Goal: Transaction & Acquisition: Purchase product/service

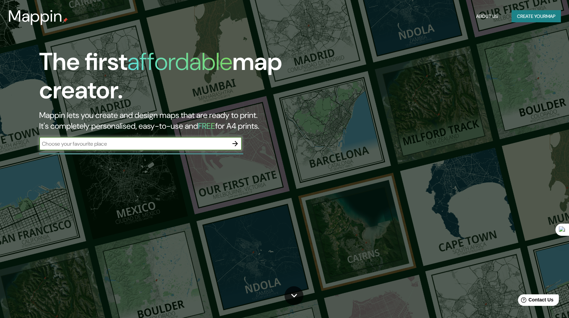
click at [203, 140] on input "text" at bounding box center [133, 144] width 189 height 8
type input "[GEOGRAPHIC_DATA]"
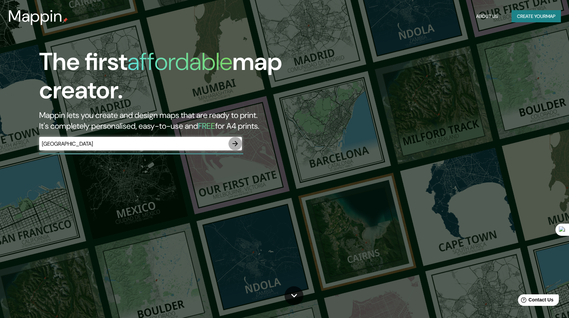
click at [235, 143] on icon "button" at bounding box center [235, 143] width 8 height 8
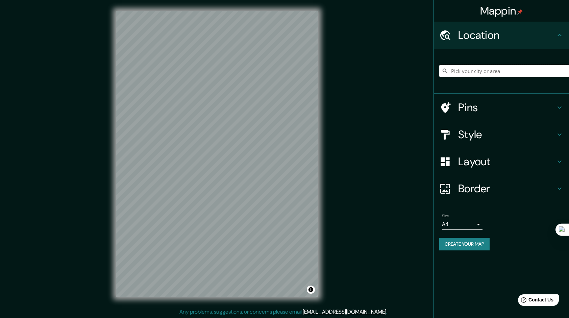
click at [507, 70] on input "Pick your city or area" at bounding box center [504, 71] width 130 height 12
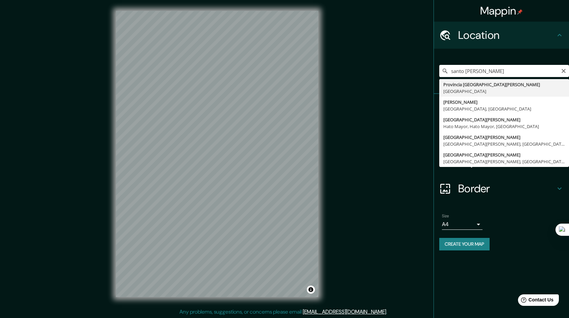
type input "Provincia [GEOGRAPHIC_DATA][PERSON_NAME], [GEOGRAPHIC_DATA]"
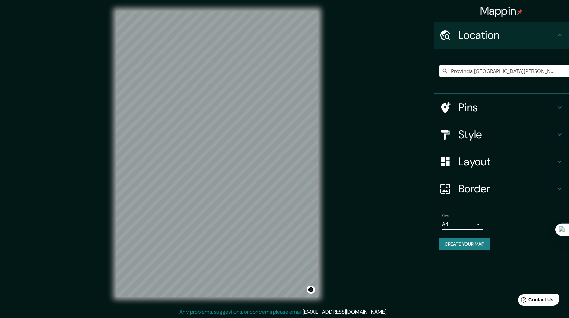
scroll to position [1, 0]
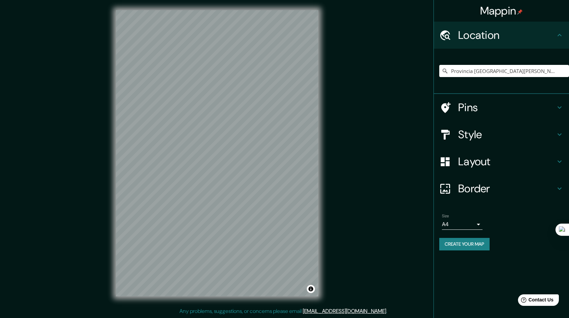
click at [475, 133] on h4 "Style" at bounding box center [506, 135] width 97 height 14
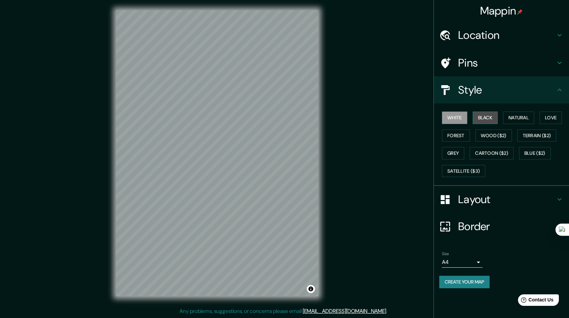
click at [478, 118] on button "Black" at bounding box center [484, 117] width 25 height 12
drag, startPoint x: 461, startPoint y: 135, endPoint x: 452, endPoint y: 147, distance: 14.9
click at [461, 135] on button "Forest" at bounding box center [456, 135] width 28 height 12
click at [447, 154] on button "Grey" at bounding box center [453, 153] width 22 height 12
click at [479, 113] on button "Black" at bounding box center [484, 117] width 25 height 12
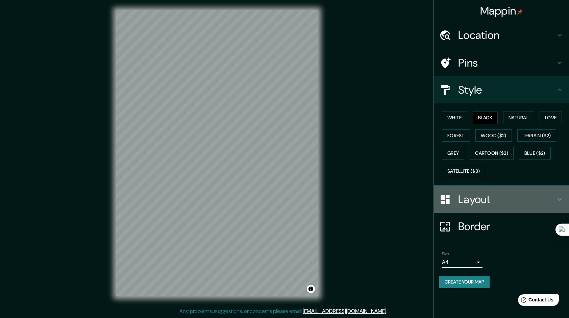
click at [464, 202] on h4 "Layout" at bounding box center [506, 199] width 97 height 14
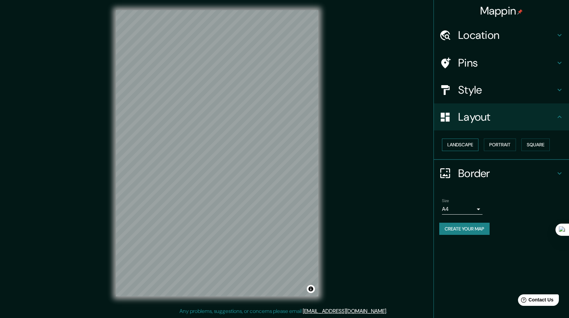
click at [467, 140] on button "Landscape" at bounding box center [460, 144] width 36 height 12
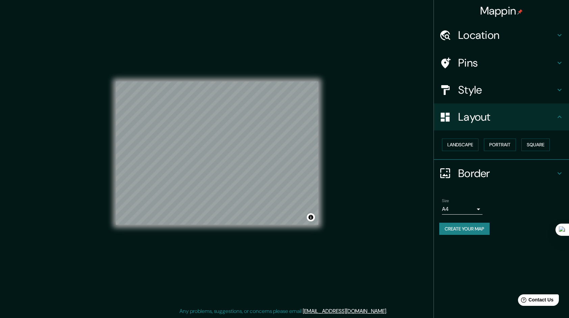
scroll to position [0, 0]
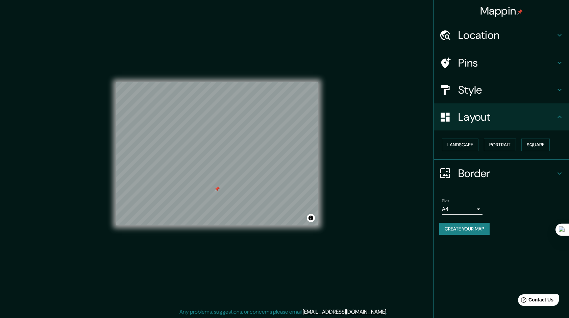
click at [215, 188] on div at bounding box center [216, 188] width 5 height 5
drag, startPoint x: 309, startPoint y: 217, endPoint x: 310, endPoint y: 221, distance: 3.9
click at [310, 221] on button "Toggle attribution" at bounding box center [311, 218] width 8 height 8
click at [286, 219] on link "Improve this map" at bounding box center [287, 217] width 33 height 5
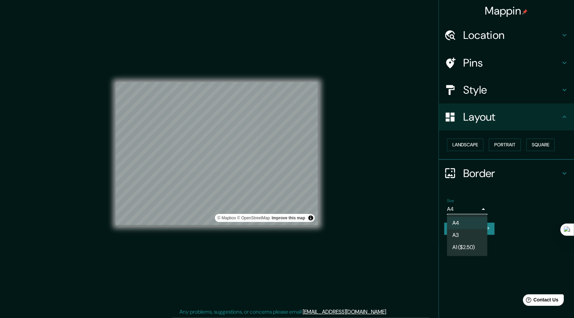
click at [442, 210] on body "Mappin Location [GEOGRAPHIC_DATA][PERSON_NAME], [GEOGRAPHIC_DATA] Pins Style La…" at bounding box center [287, 159] width 574 height 318
click at [467, 234] on li "A3" at bounding box center [467, 235] width 41 height 12
type input "a4"
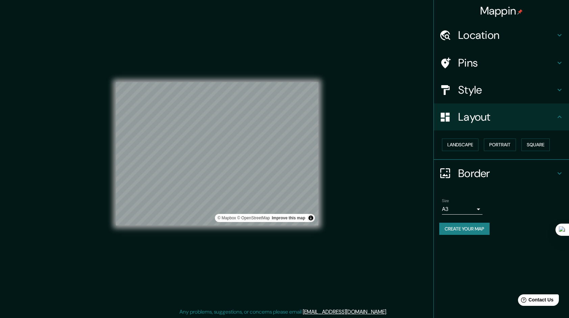
click at [353, 311] on link "[EMAIL_ADDRESS][DOMAIN_NAME]" at bounding box center [344, 311] width 83 height 7
click at [498, 11] on h4 "Mappin" at bounding box center [501, 11] width 43 height 14
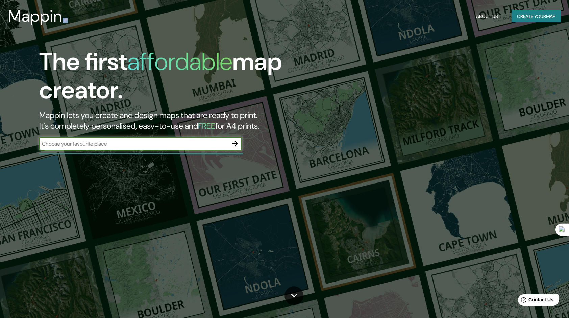
click at [498, 11] on div "About Us Create your map" at bounding box center [516, 16] width 87 height 12
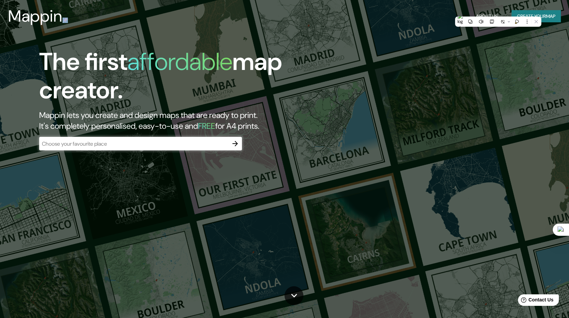
click at [407, 156] on div "The first affordable map creator. Mappin lets you create and design maps that a…" at bounding box center [284, 159] width 569 height 318
click at [182, 149] on div "​" at bounding box center [140, 144] width 203 height 14
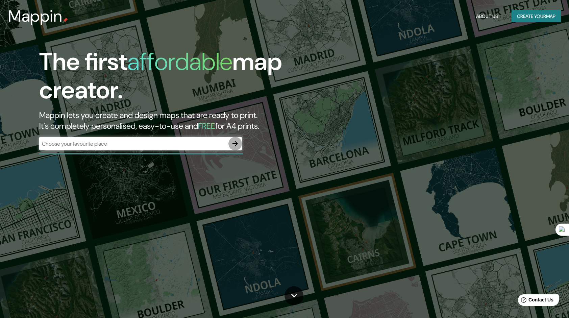
click at [233, 147] on icon "button" at bounding box center [235, 143] width 8 height 8
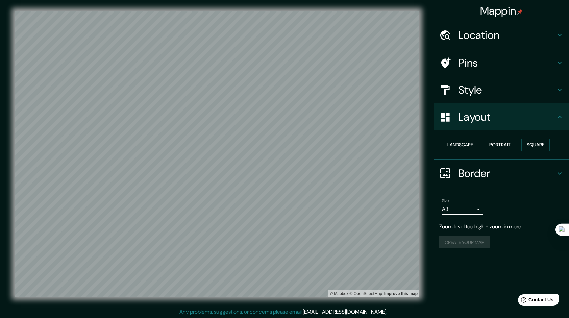
click at [478, 33] on h4 "Location" at bounding box center [506, 35] width 97 height 14
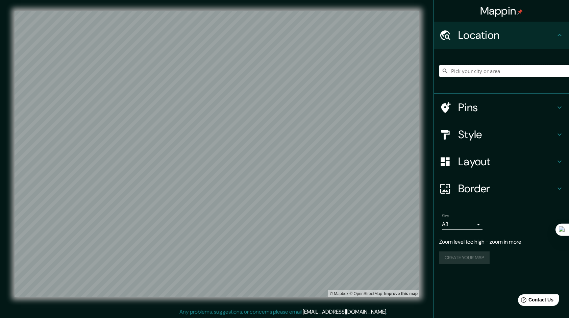
click at [474, 73] on input "Pick your city or area" at bounding box center [504, 71] width 130 height 12
type input "[GEOGRAPHIC_DATA]"
click at [476, 241] on button "Create your map" at bounding box center [464, 244] width 50 height 12
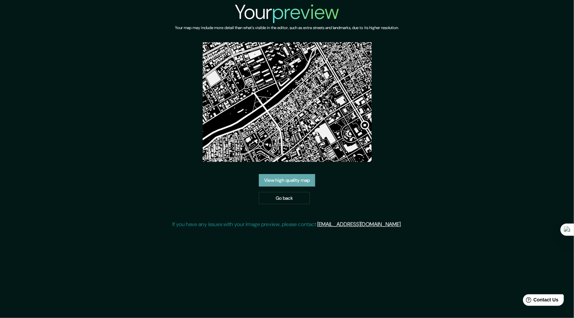
click at [300, 181] on link "View high quality map" at bounding box center [287, 180] width 56 height 12
